Goal: Check status: Check status

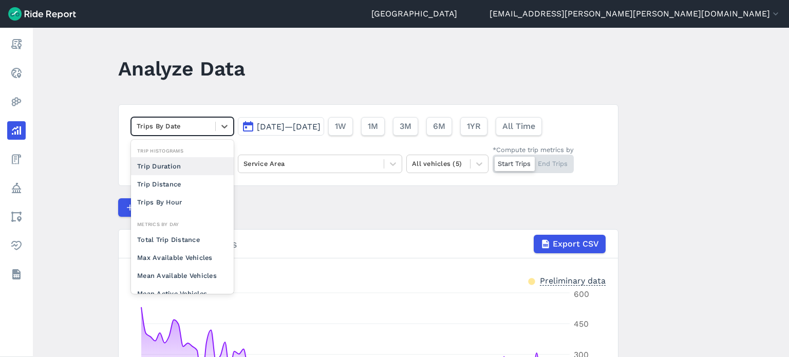
click at [145, 131] on div at bounding box center [173, 126] width 73 height 12
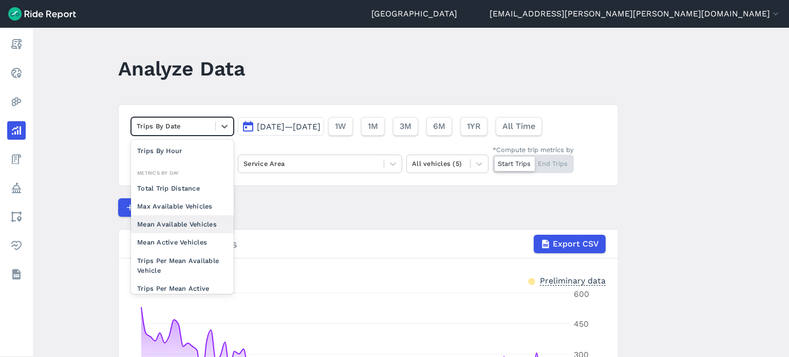
scroll to position [89, 0]
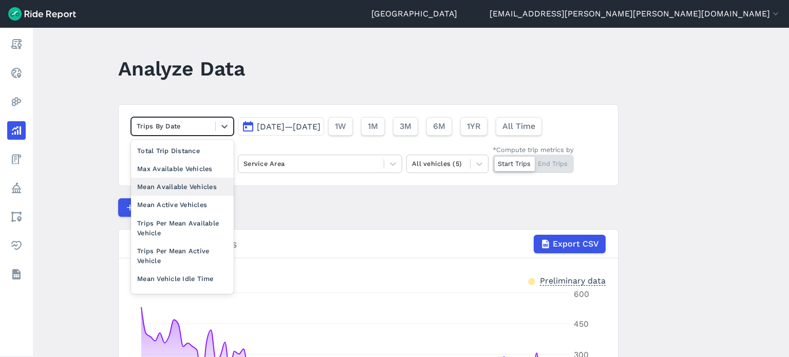
click at [79, 112] on main "Analyze Data option Mean Available Vehicles focused, 0 of 2. 10 results availab…" at bounding box center [411, 192] width 756 height 329
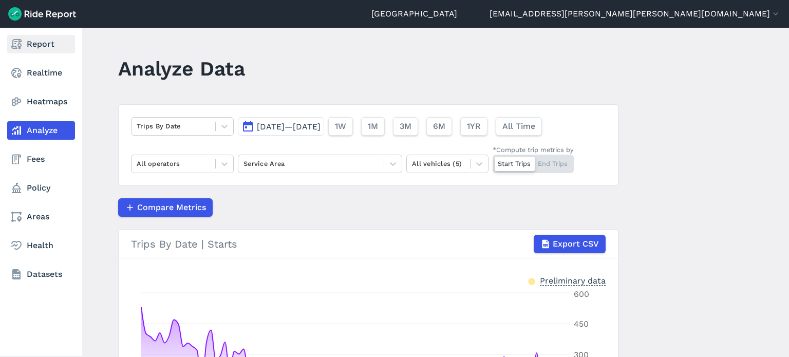
click at [16, 41] on icon at bounding box center [16, 44] width 12 height 12
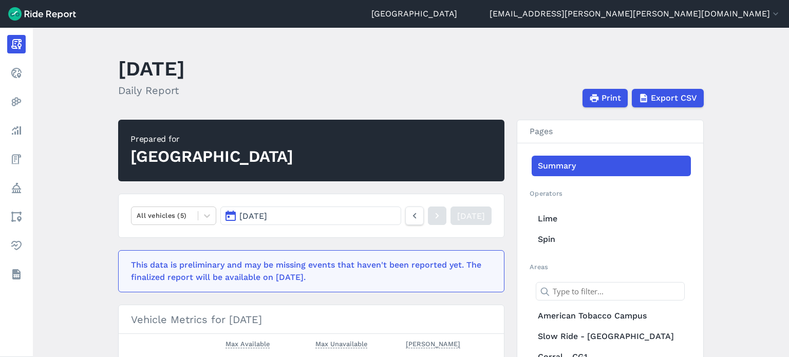
click at [288, 210] on button "[DATE]" at bounding box center [310, 216] width 181 height 18
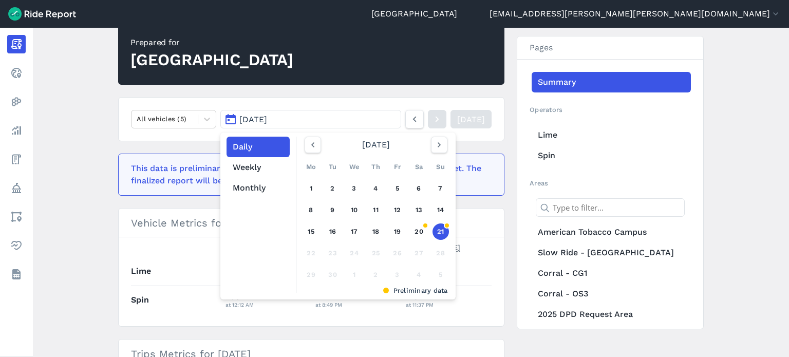
scroll to position [103, 0]
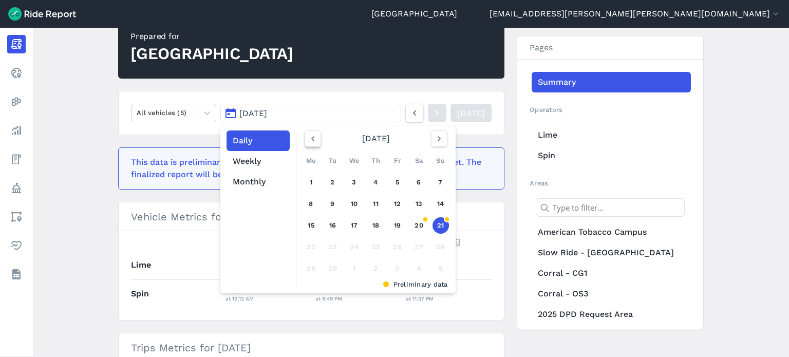
click at [308, 137] on icon "button" at bounding box center [313, 139] width 10 height 10
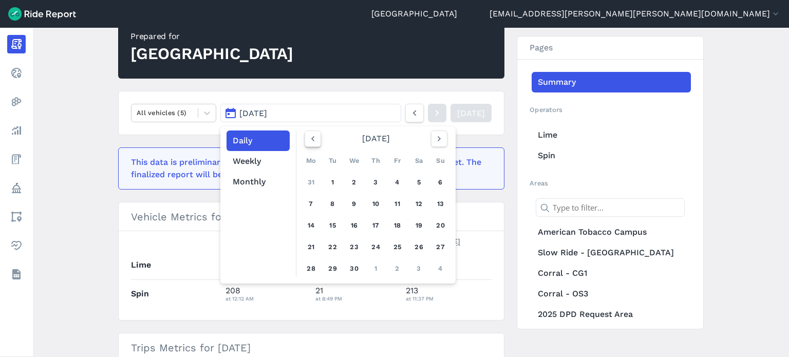
click at [308, 137] on icon "button" at bounding box center [313, 139] width 10 height 10
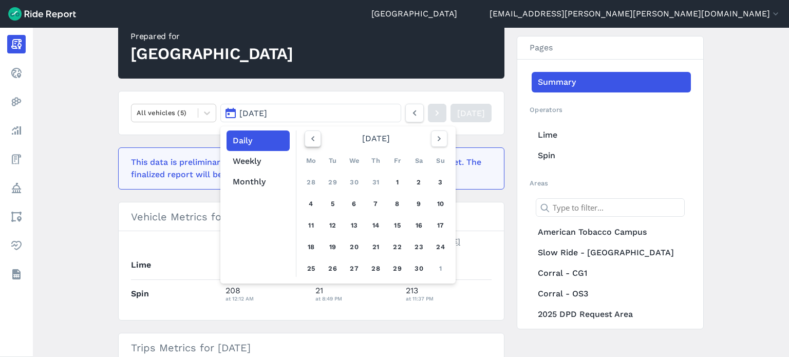
click at [308, 139] on icon "button" at bounding box center [313, 139] width 10 height 10
click at [418, 245] on link "21" at bounding box center [419, 247] width 16 height 16
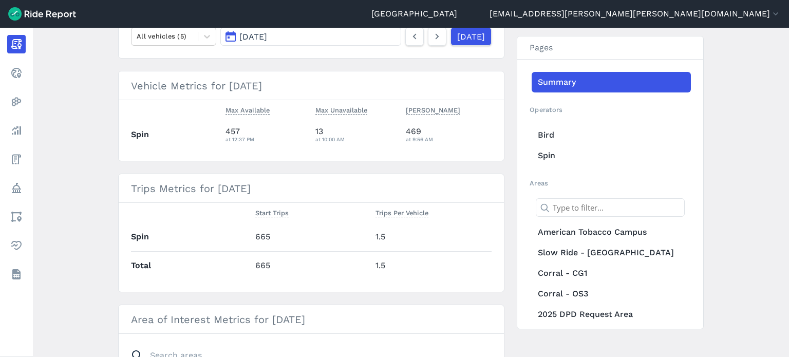
scroll to position [206, 0]
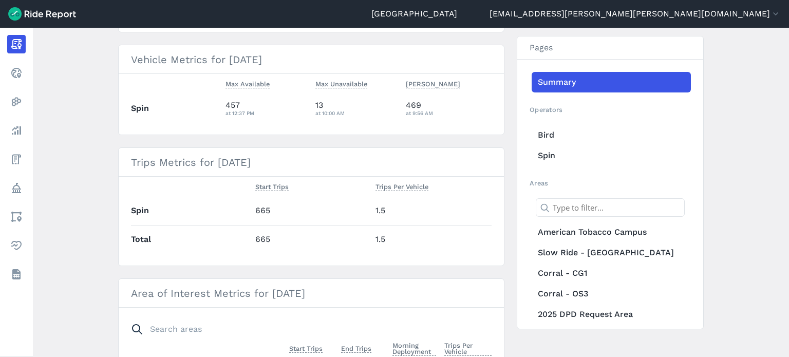
click at [95, 120] on main "[DATE] Daily Report Print Export CSV Prepared for Durham All vehicles (5) [DATE…" at bounding box center [411, 192] width 756 height 329
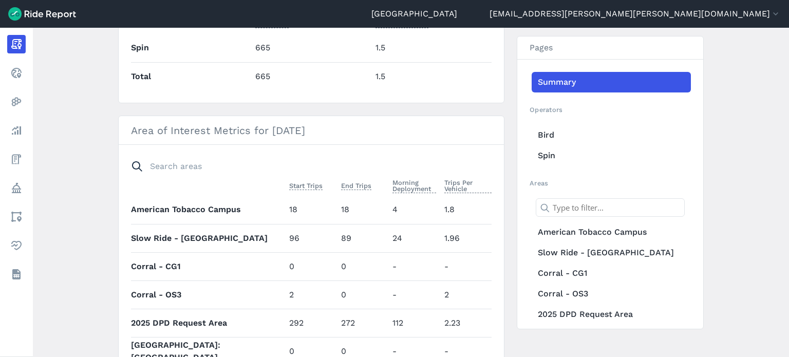
scroll to position [154, 0]
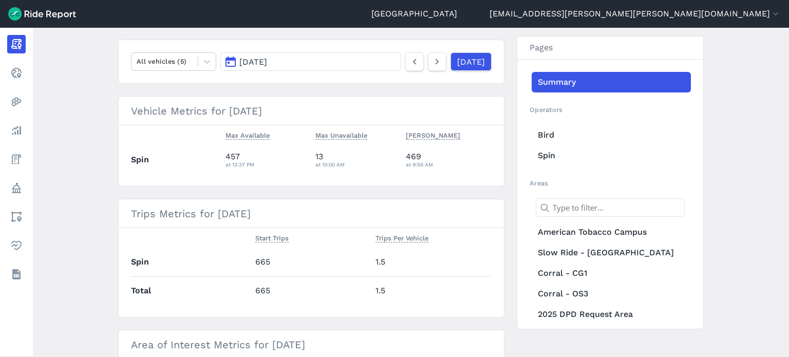
click at [339, 65] on button "[DATE]" at bounding box center [310, 61] width 181 height 18
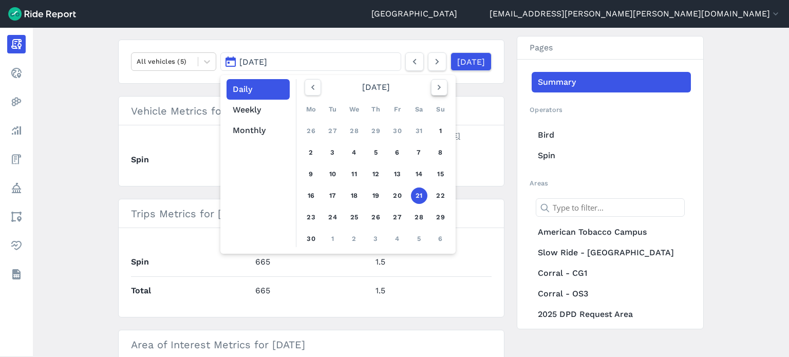
click at [436, 87] on icon "button" at bounding box center [439, 87] width 10 height 10
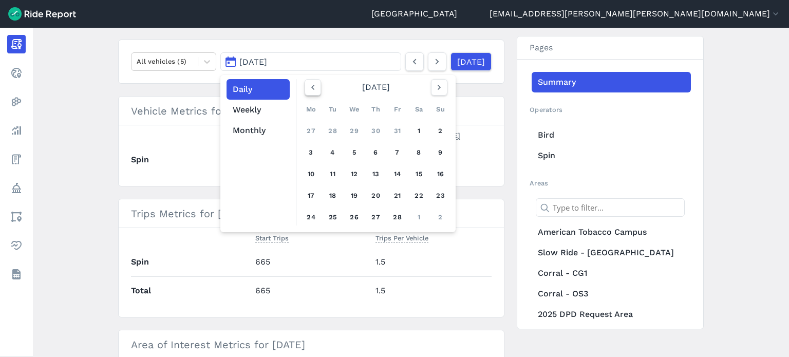
click at [312, 85] on icon "button" at bounding box center [313, 87] width 10 height 10
click at [311, 155] on link "6" at bounding box center [311, 152] width 16 height 16
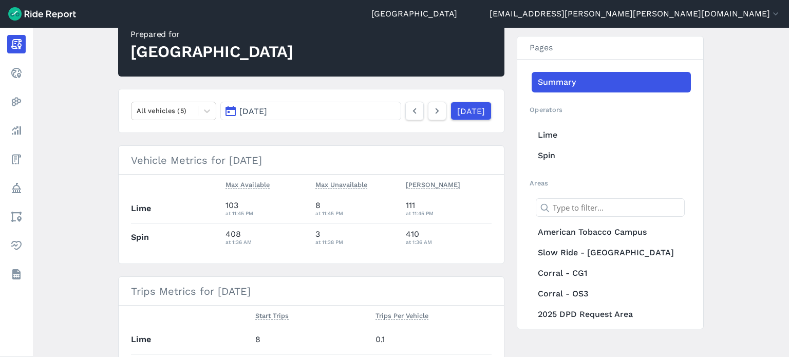
scroll to position [103, 0]
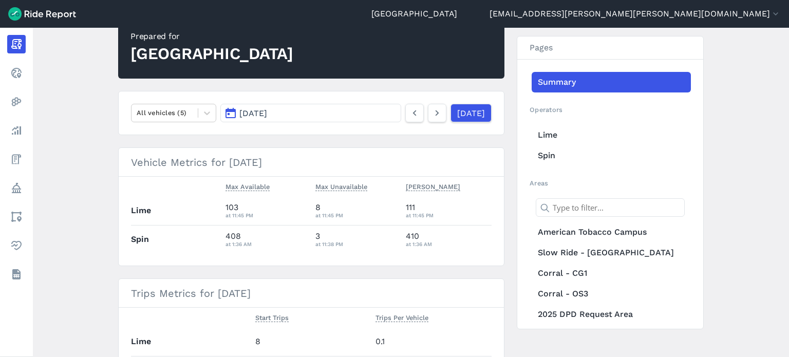
click at [336, 111] on button "[DATE]" at bounding box center [310, 113] width 181 height 18
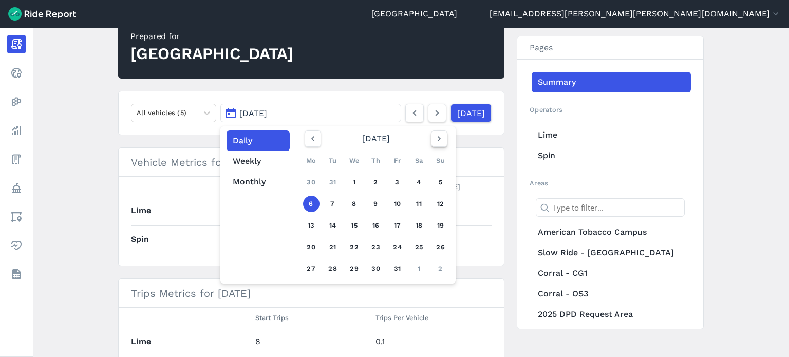
click at [437, 141] on icon "button" at bounding box center [439, 139] width 10 height 10
click at [416, 265] on link "29" at bounding box center [419, 268] width 16 height 16
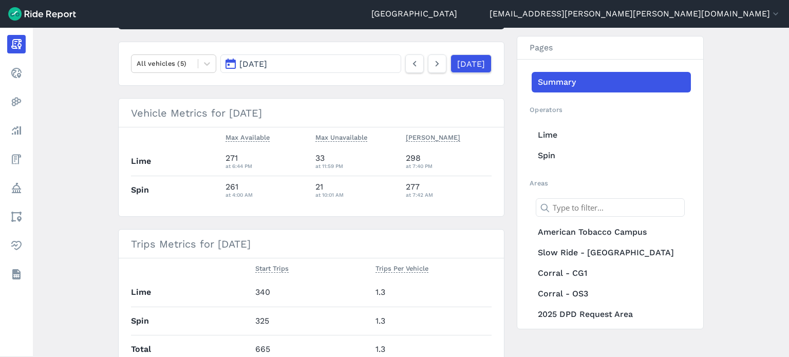
scroll to position [257, 0]
